Goal: Browse casually

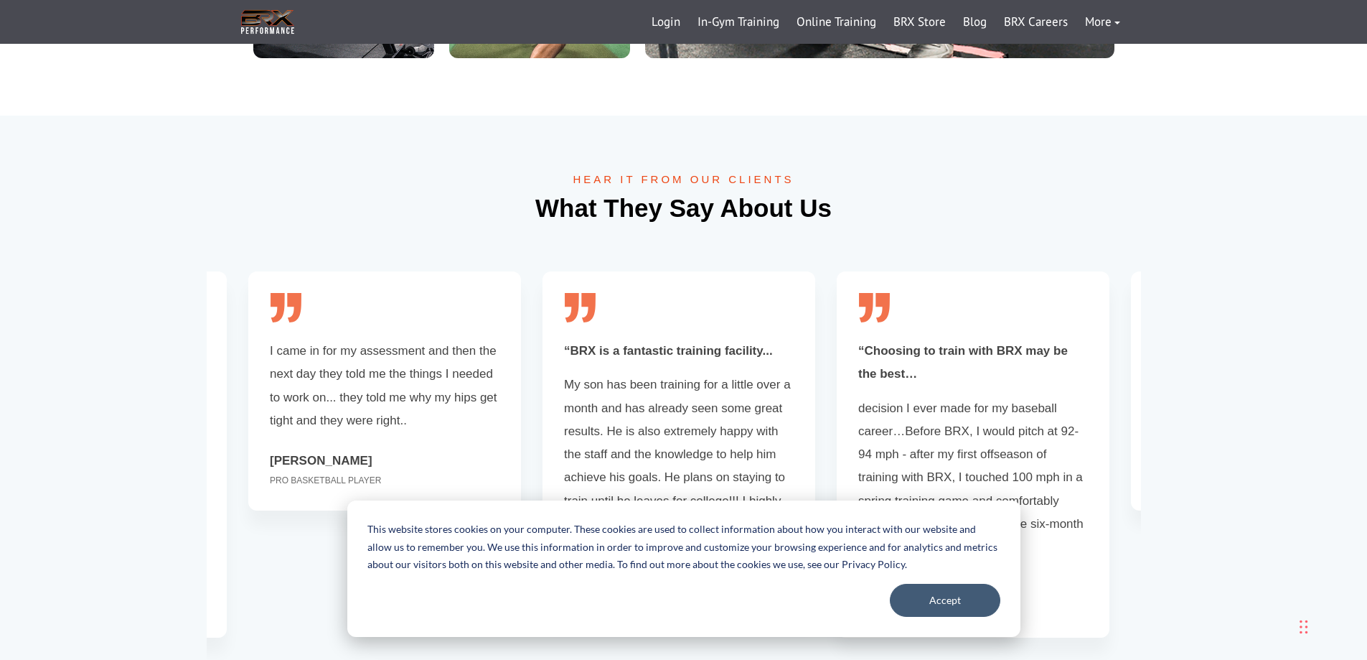
scroll to position [3426, 0]
